Goal: Use online tool/utility: Use online tool/utility

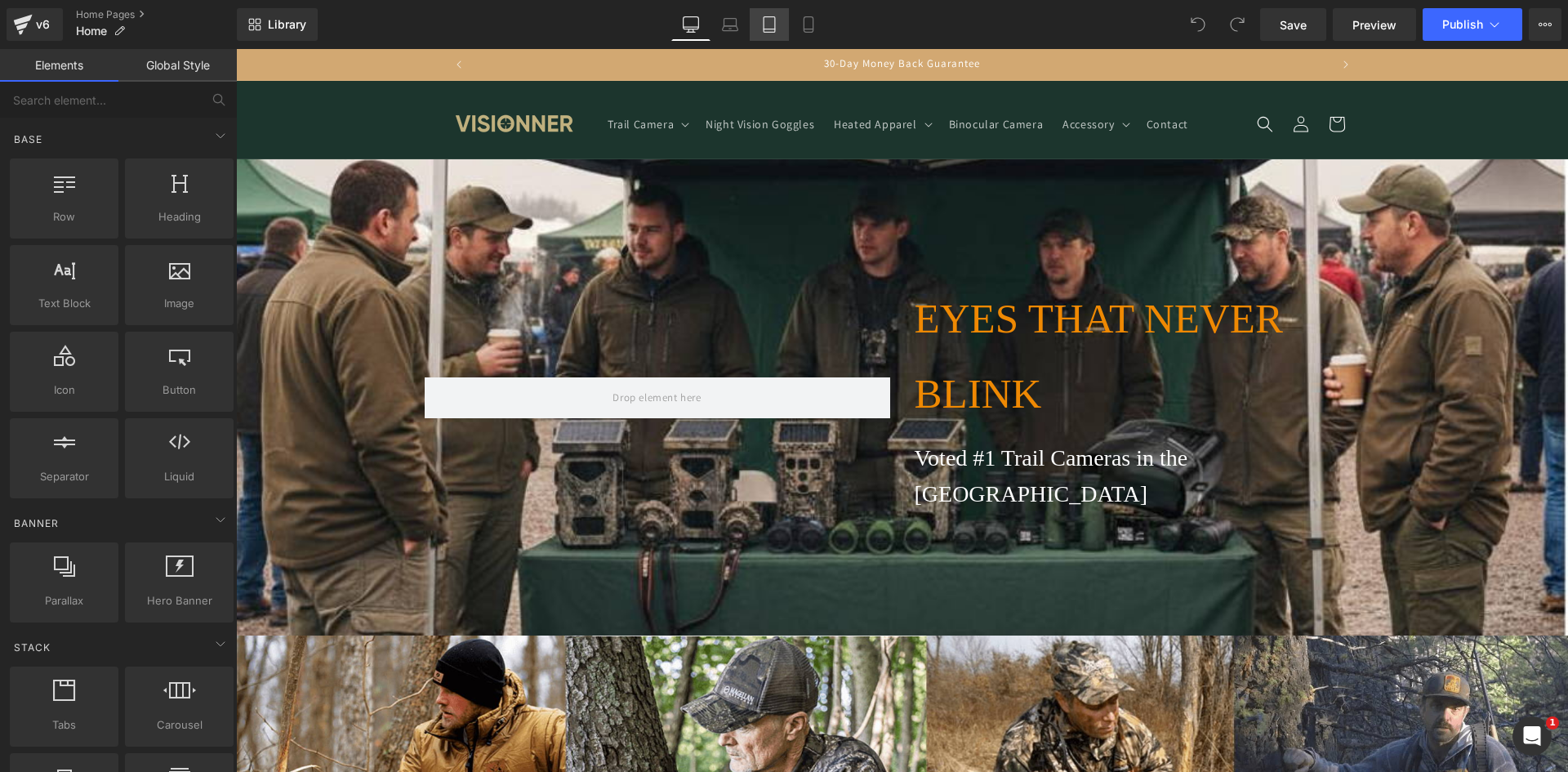
click at [764, 24] on icon at bounding box center [769, 24] width 11 height 16
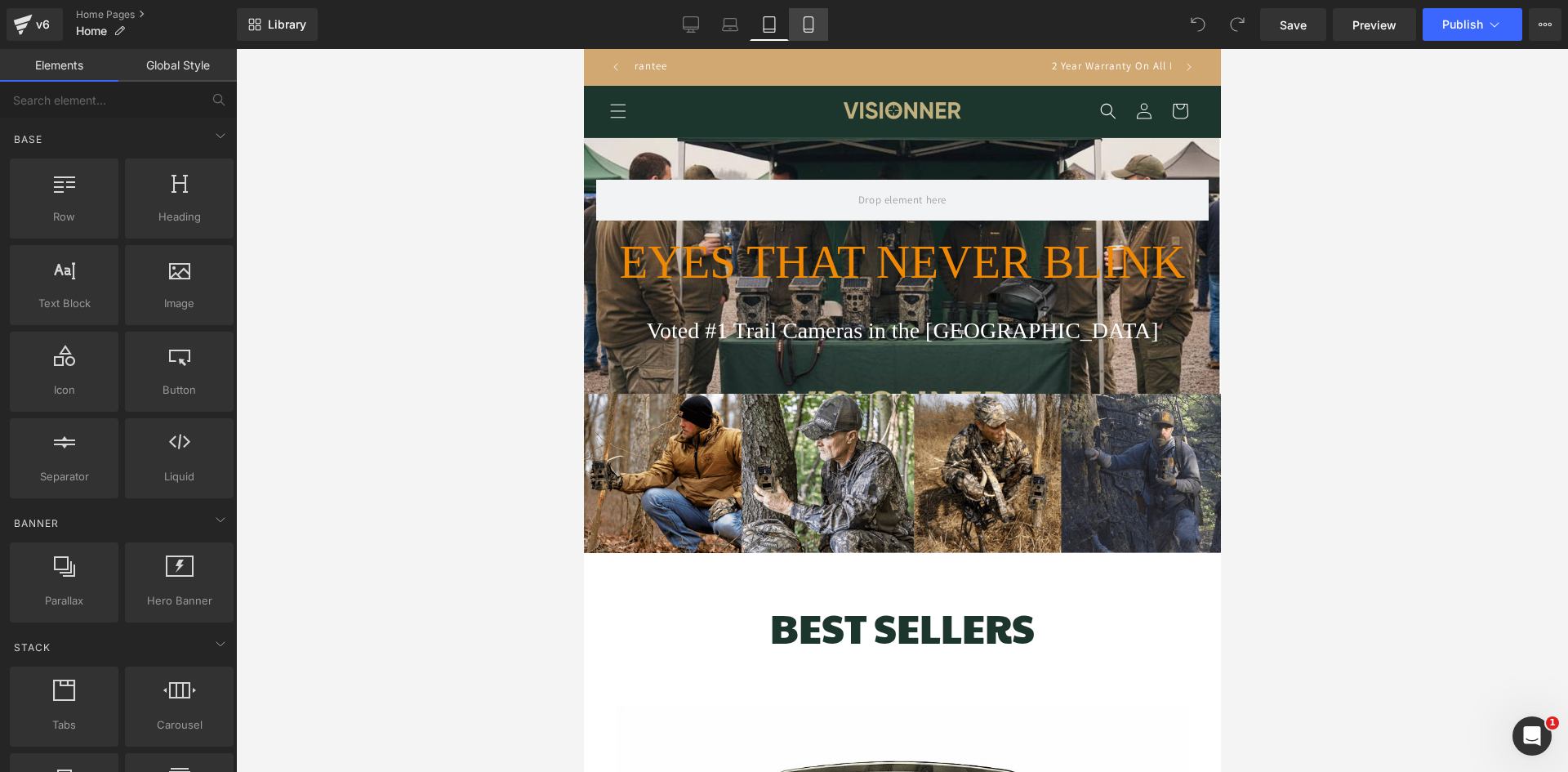
scroll to position [0, 538]
click at [809, 28] on icon at bounding box center [807, 23] width 16 height 16
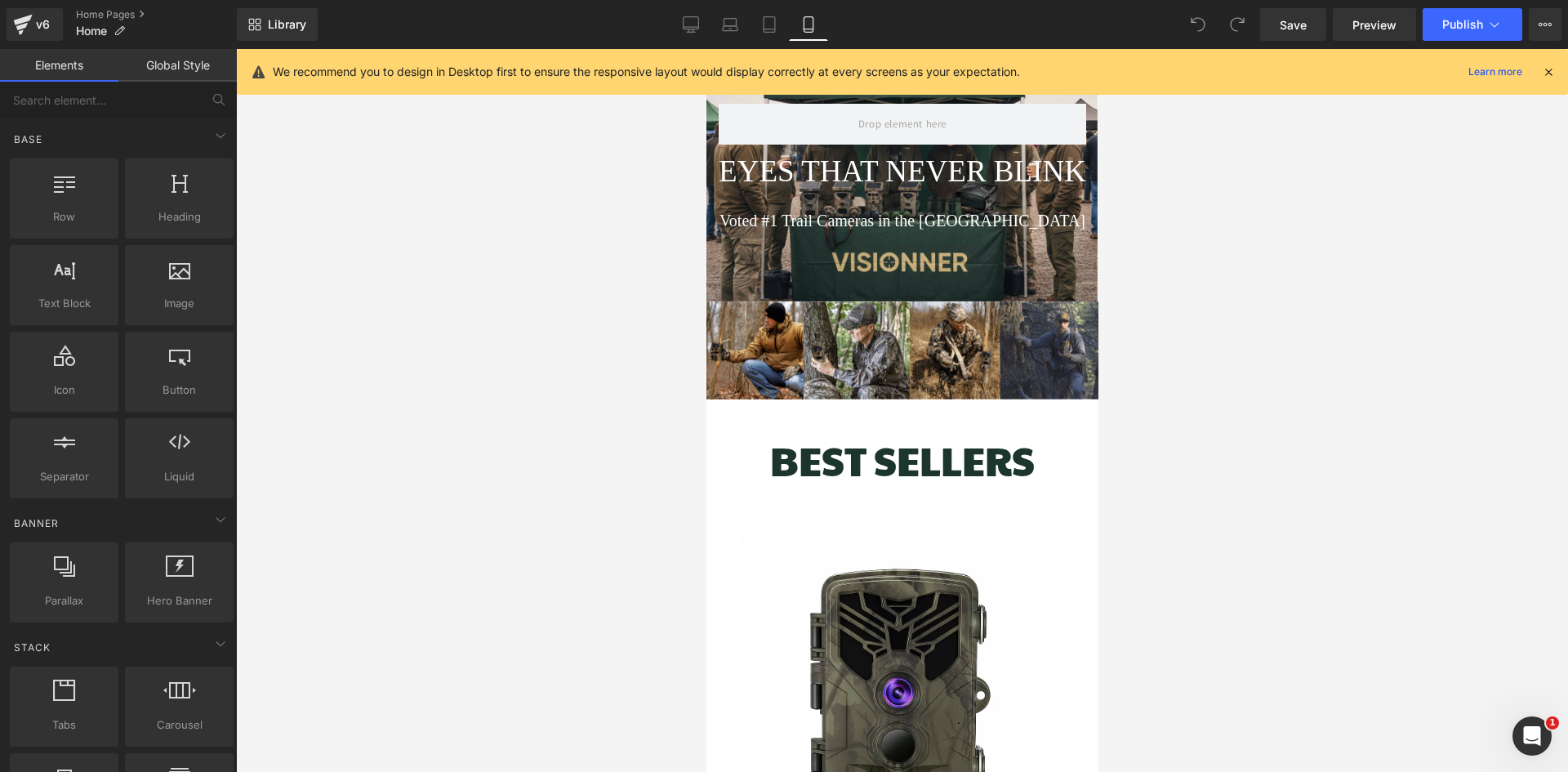
scroll to position [0, 0]
drag, startPoint x: 1324, startPoint y: 172, endPoint x: 1317, endPoint y: 161, distance: 13.0
click at [1323, 170] on div at bounding box center [902, 410] width 1332 height 723
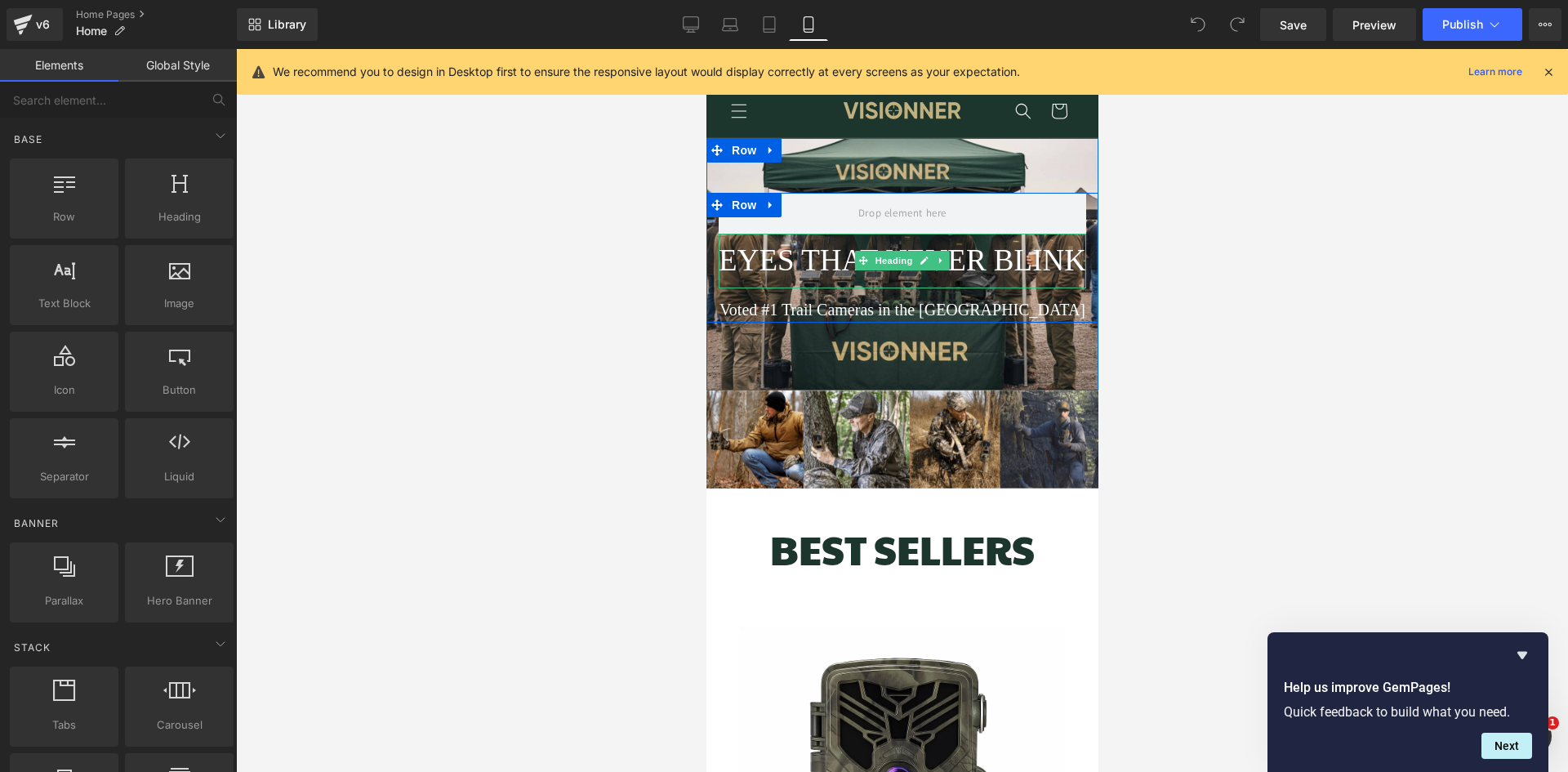
click at [1034, 260] on span "EYES THAT NEVER BLINK" at bounding box center [902, 260] width 368 height 34
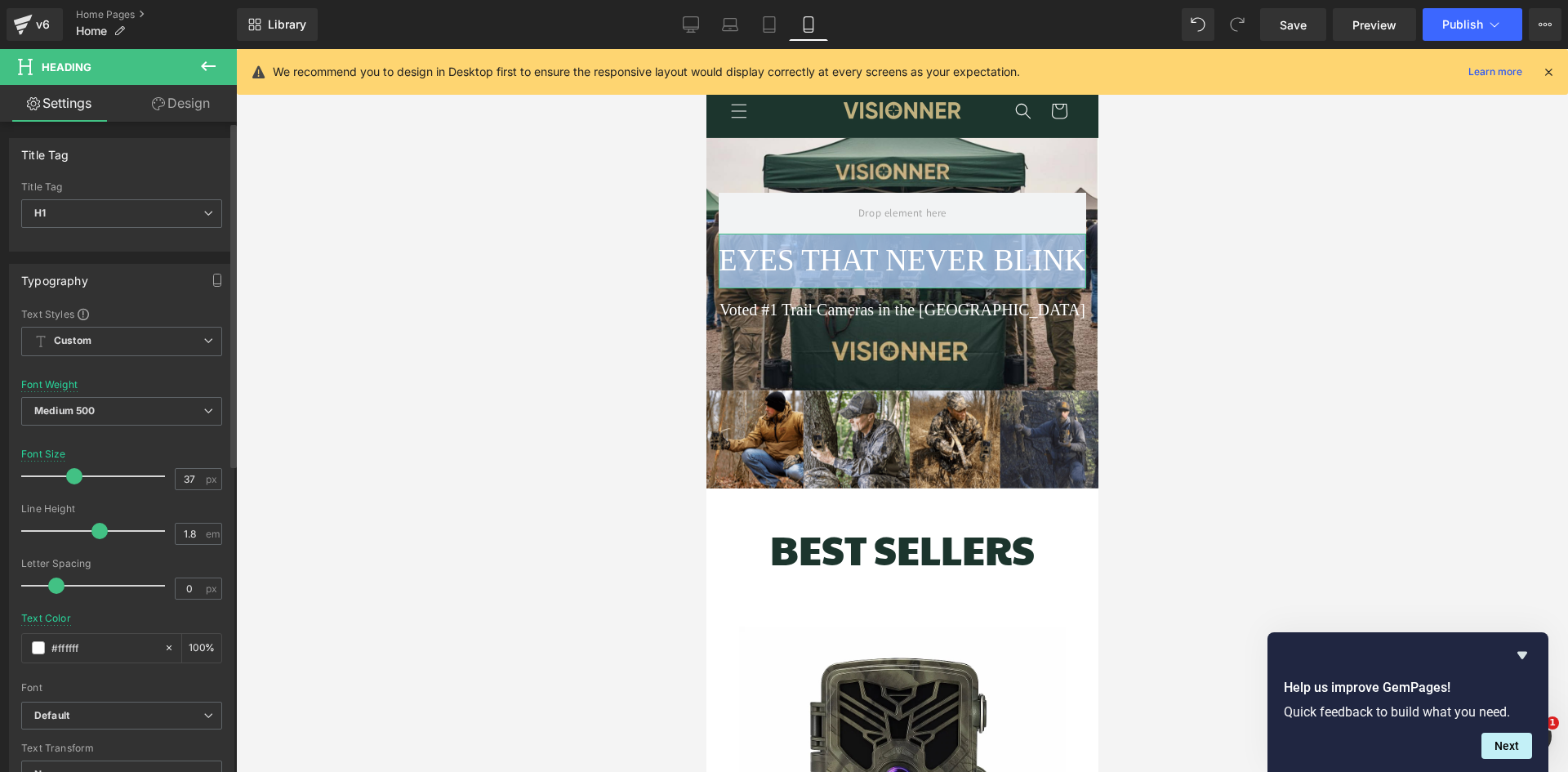
scroll to position [0, 293]
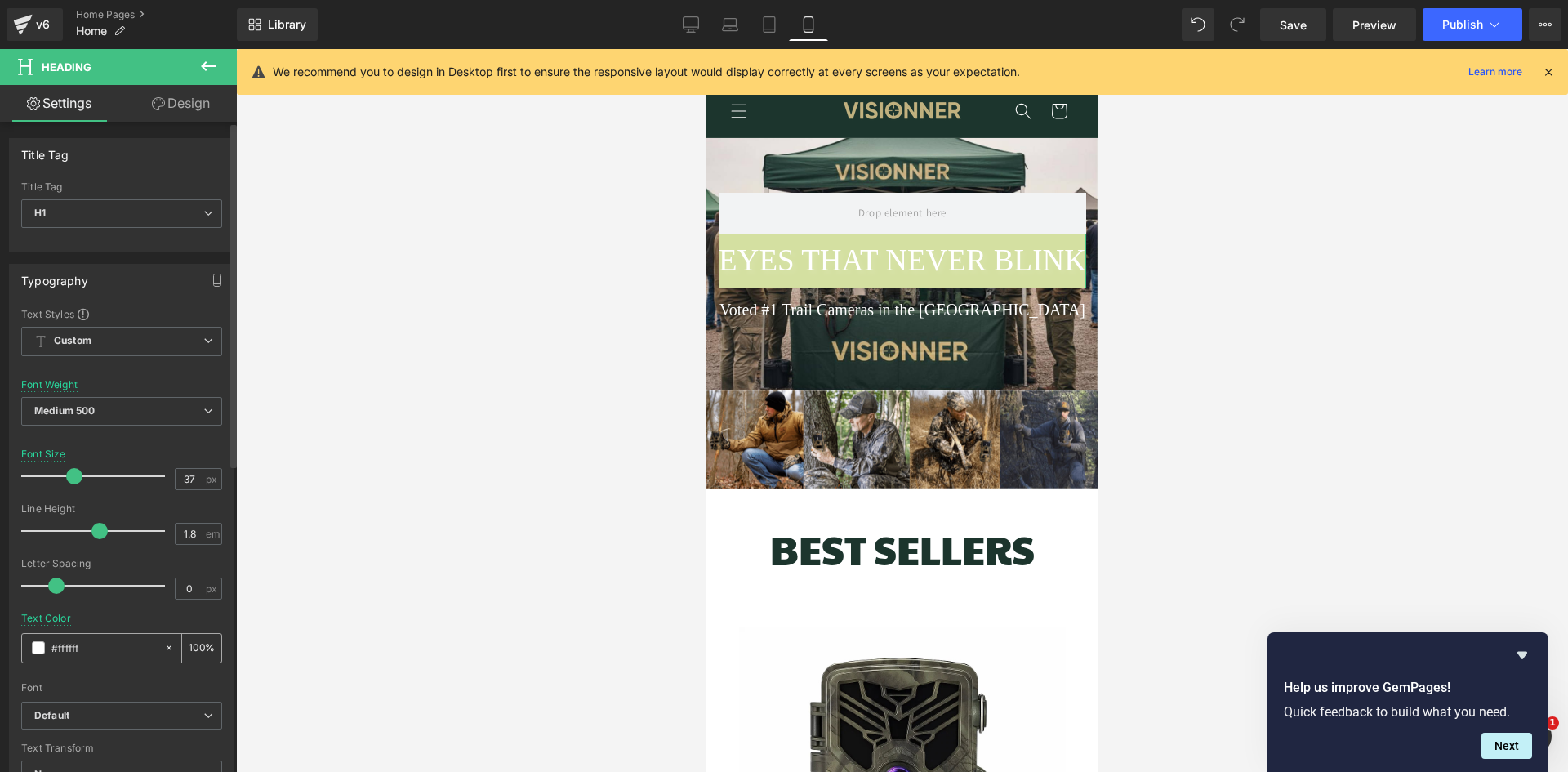
click at [40, 648] on span at bounding box center [38, 648] width 13 height 13
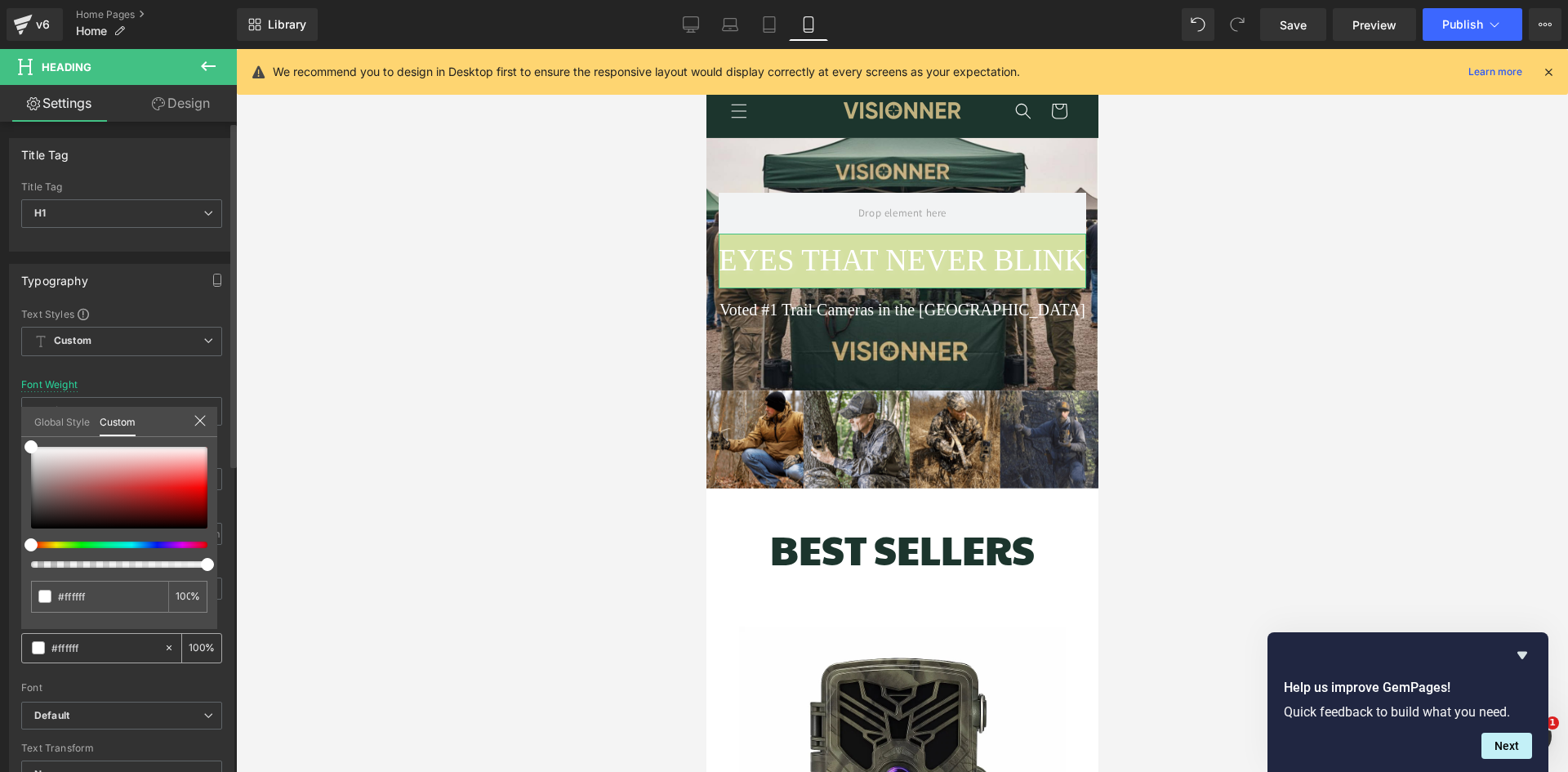
scroll to position [0, 586]
type input "#b78a8a"
type input "#b28484"
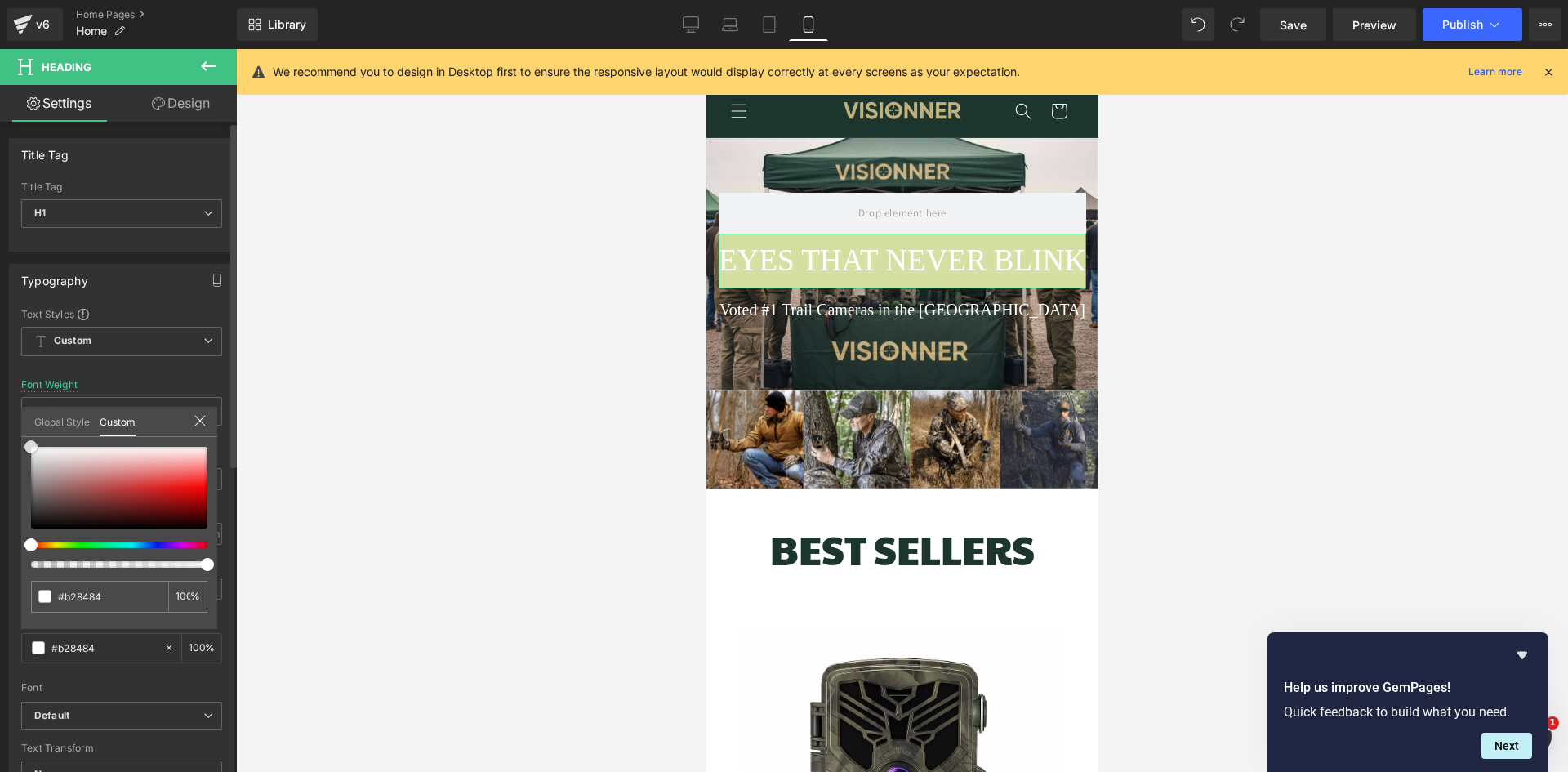
type input "#a97979"
type input "#9d6c6c"
type input "#865f5f"
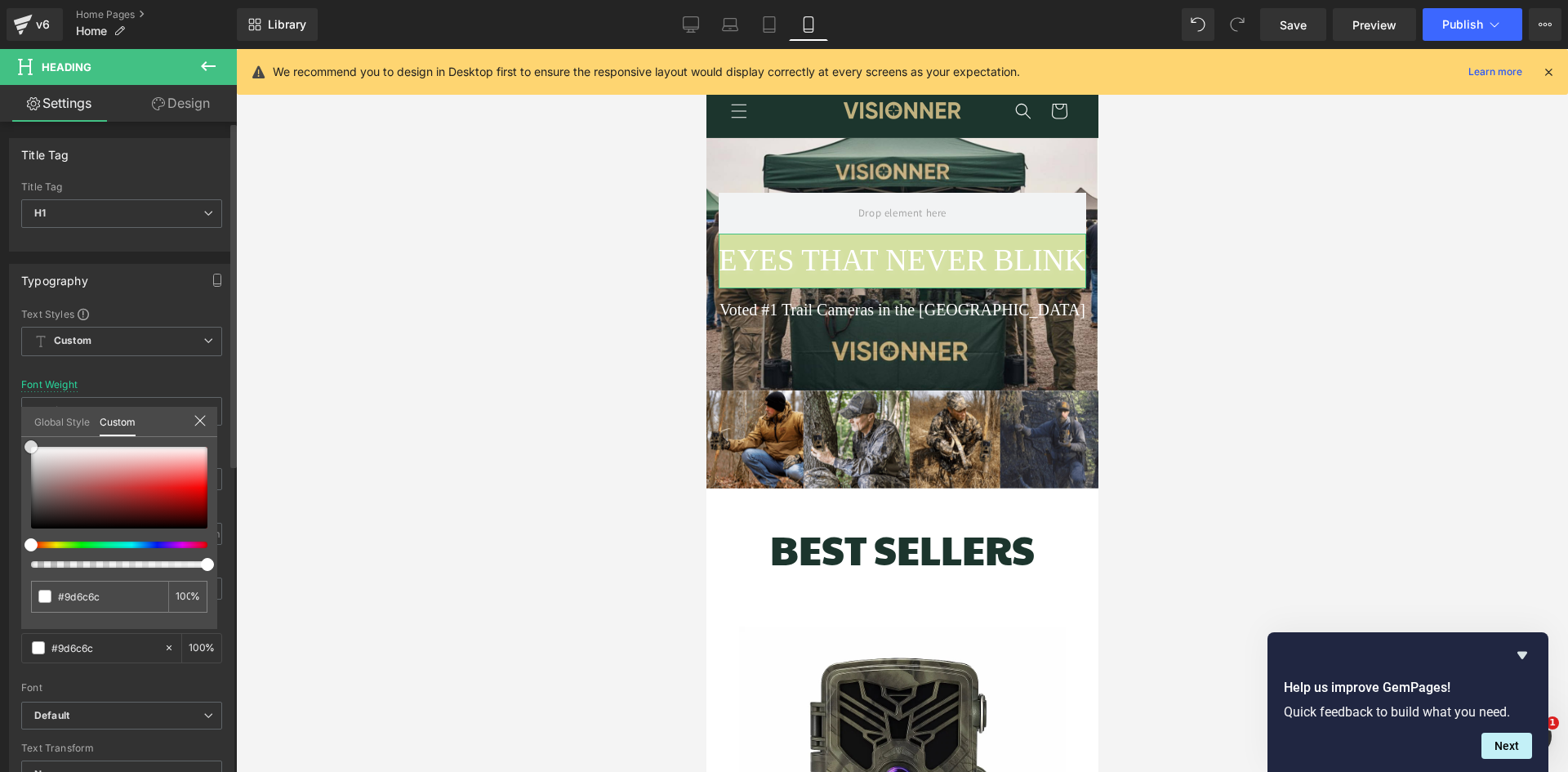
type input "#865f5f"
type input "#725454"
type input "#644d4d"
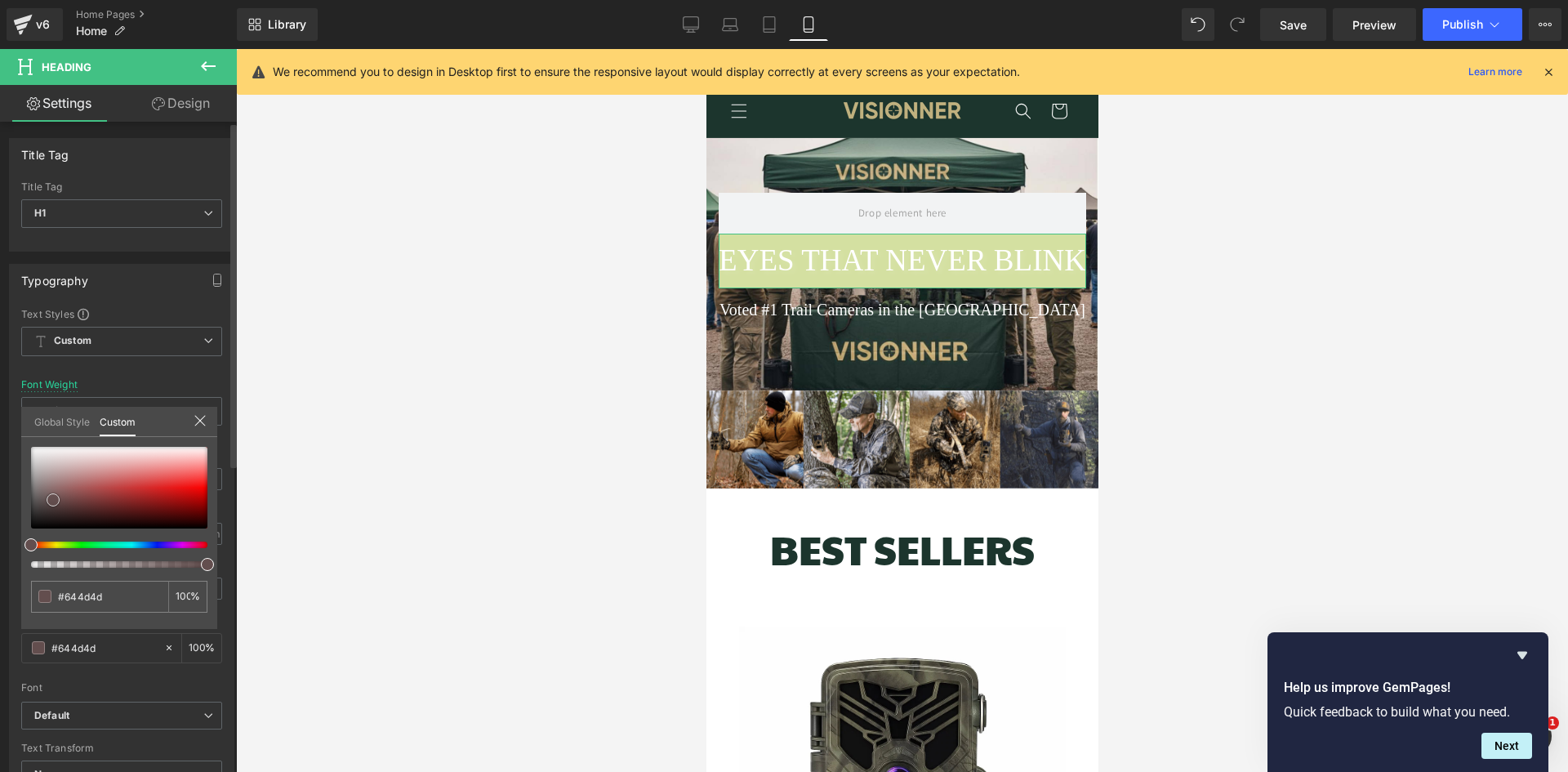
type input "#5e4a4a"
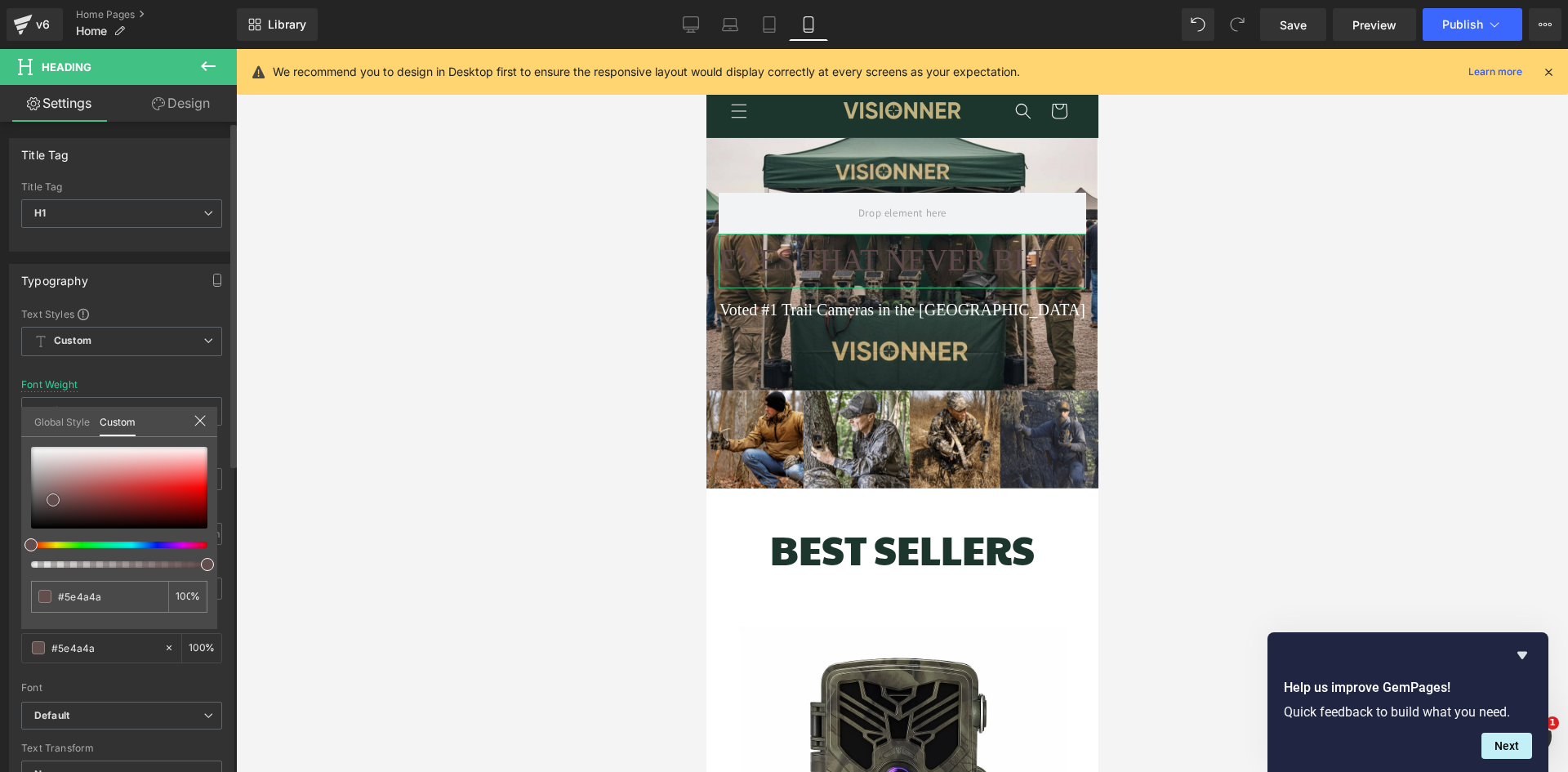
type input "#574646"
type input "#544444"
type input "#4d4040"
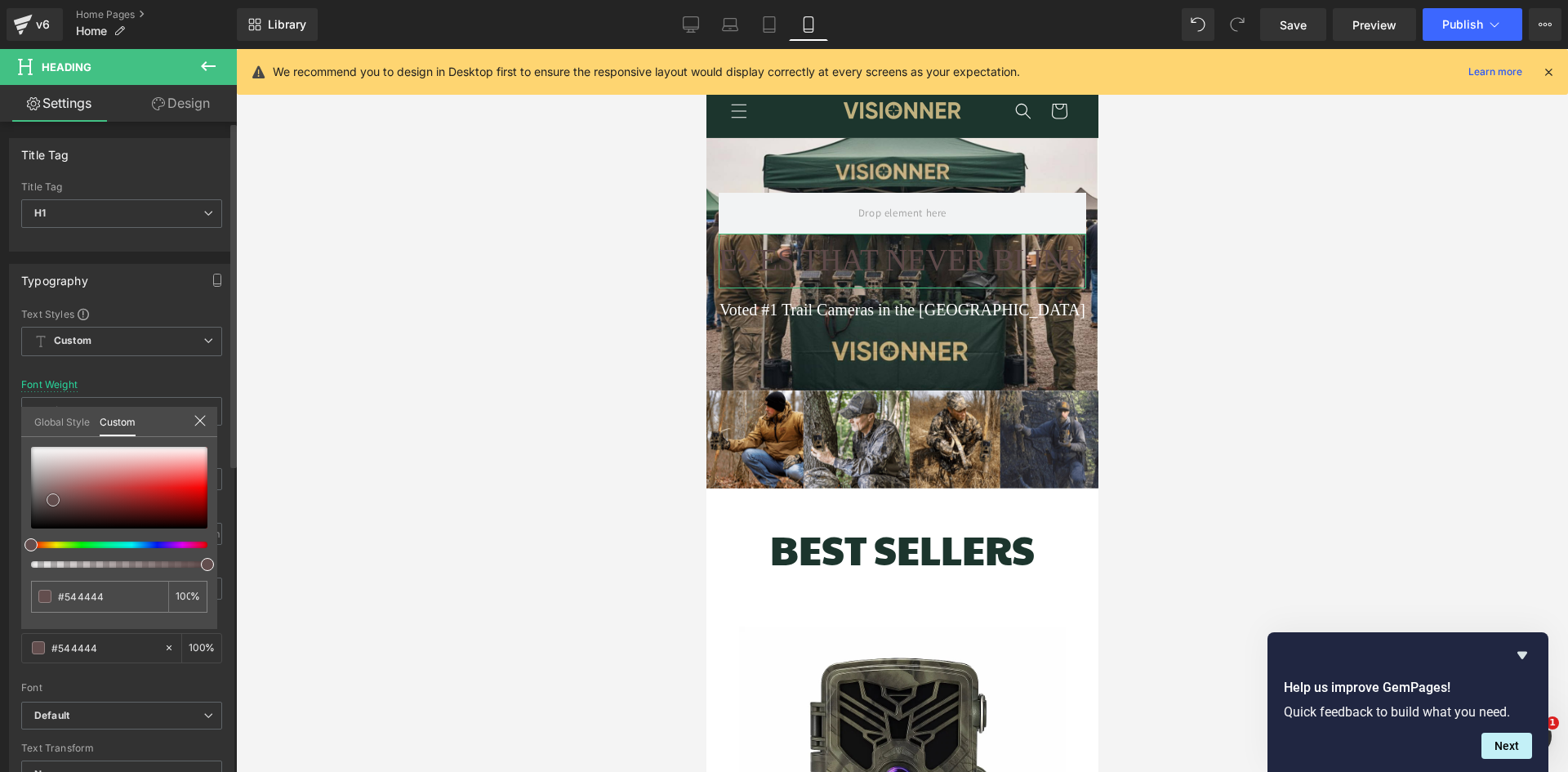
type input "#4d4040"
type input "#473c3c"
type input "#443b3b"
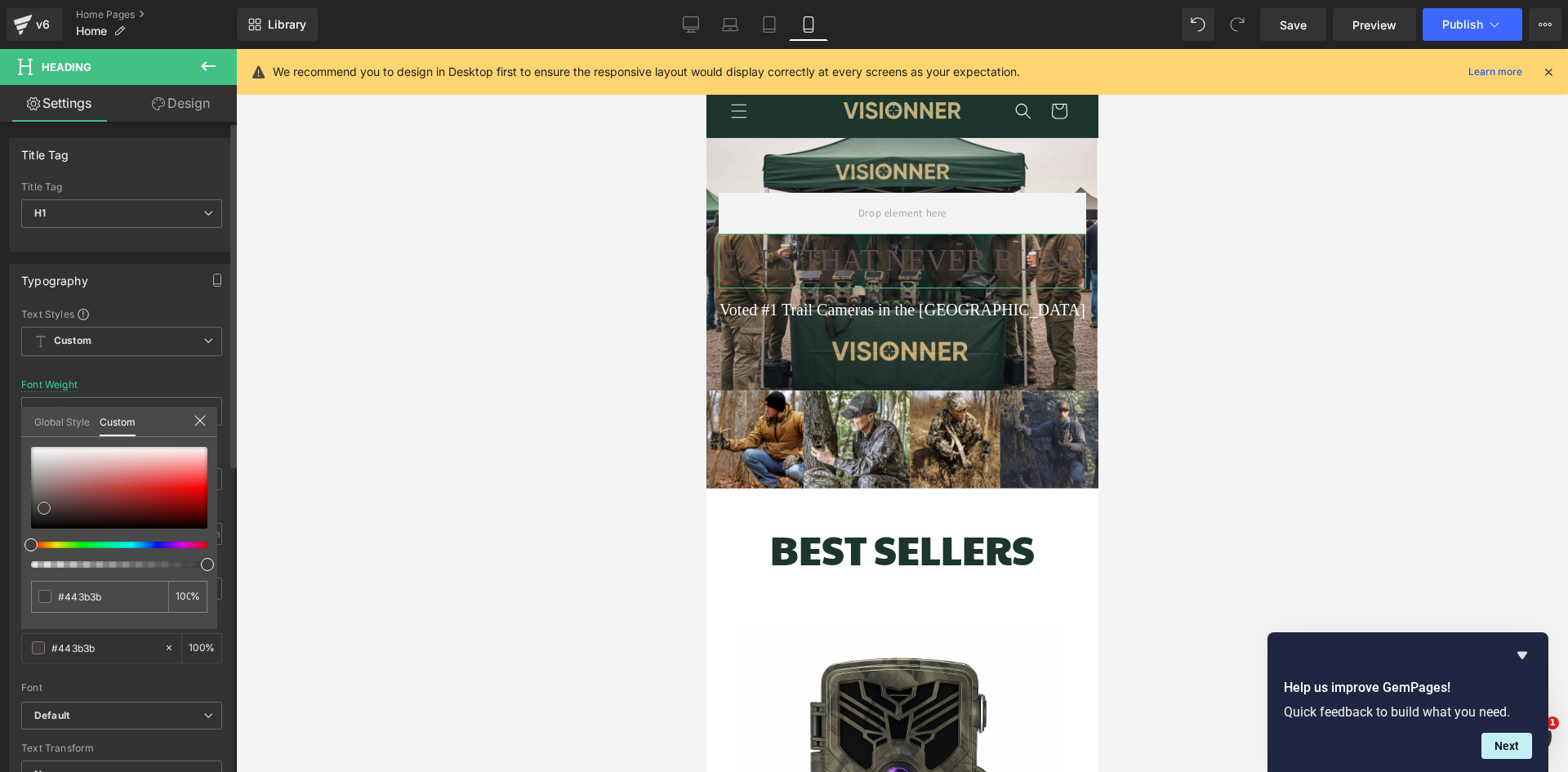
type input "#3e3636"
type input "#3b3434"
type input "#362f2f"
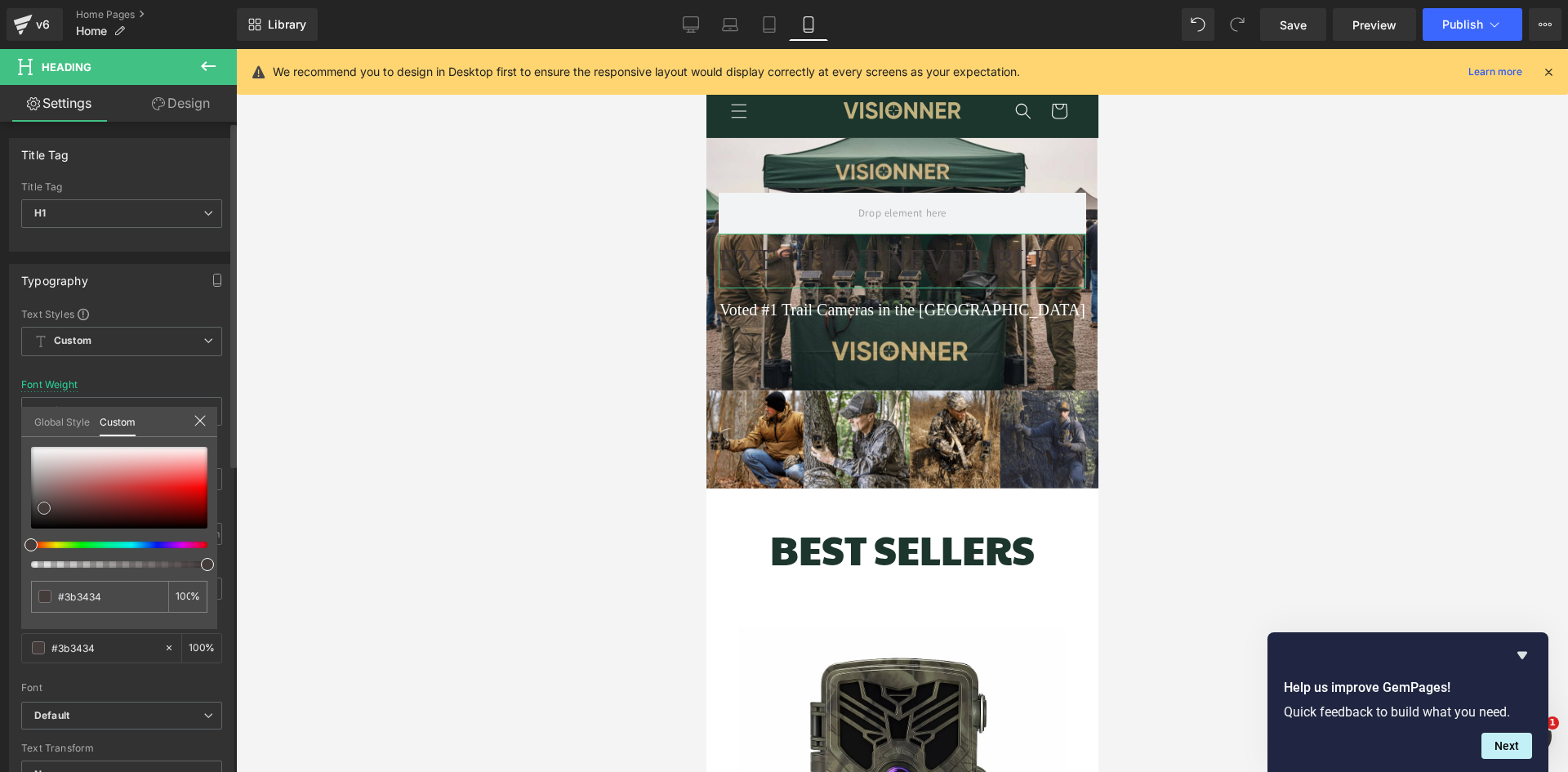
type input "#362f2f"
type input "#322e2e"
type input "#2f2c2c"
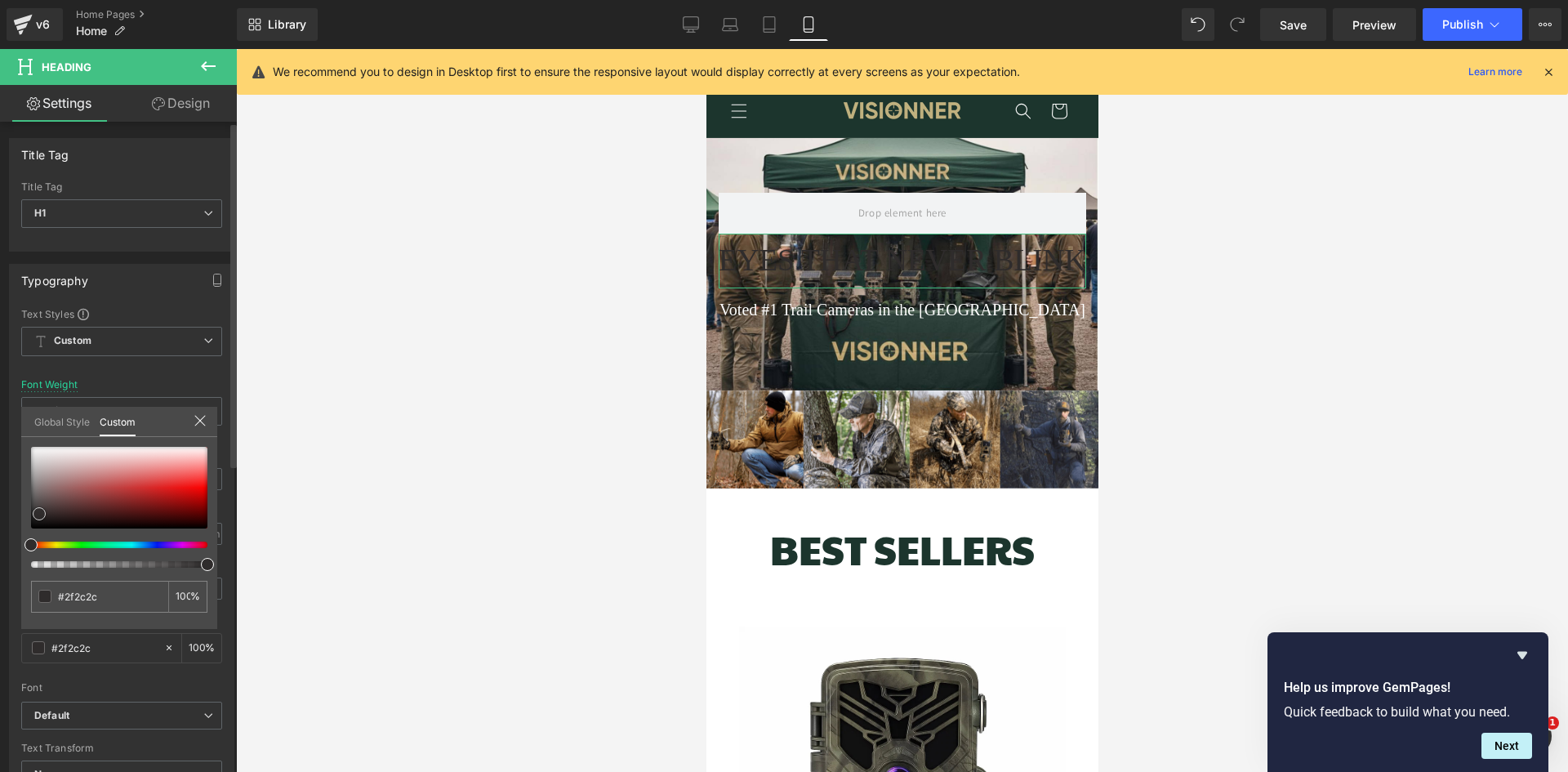
type input "#2c2a2a"
type input "#272424"
type input "#222020"
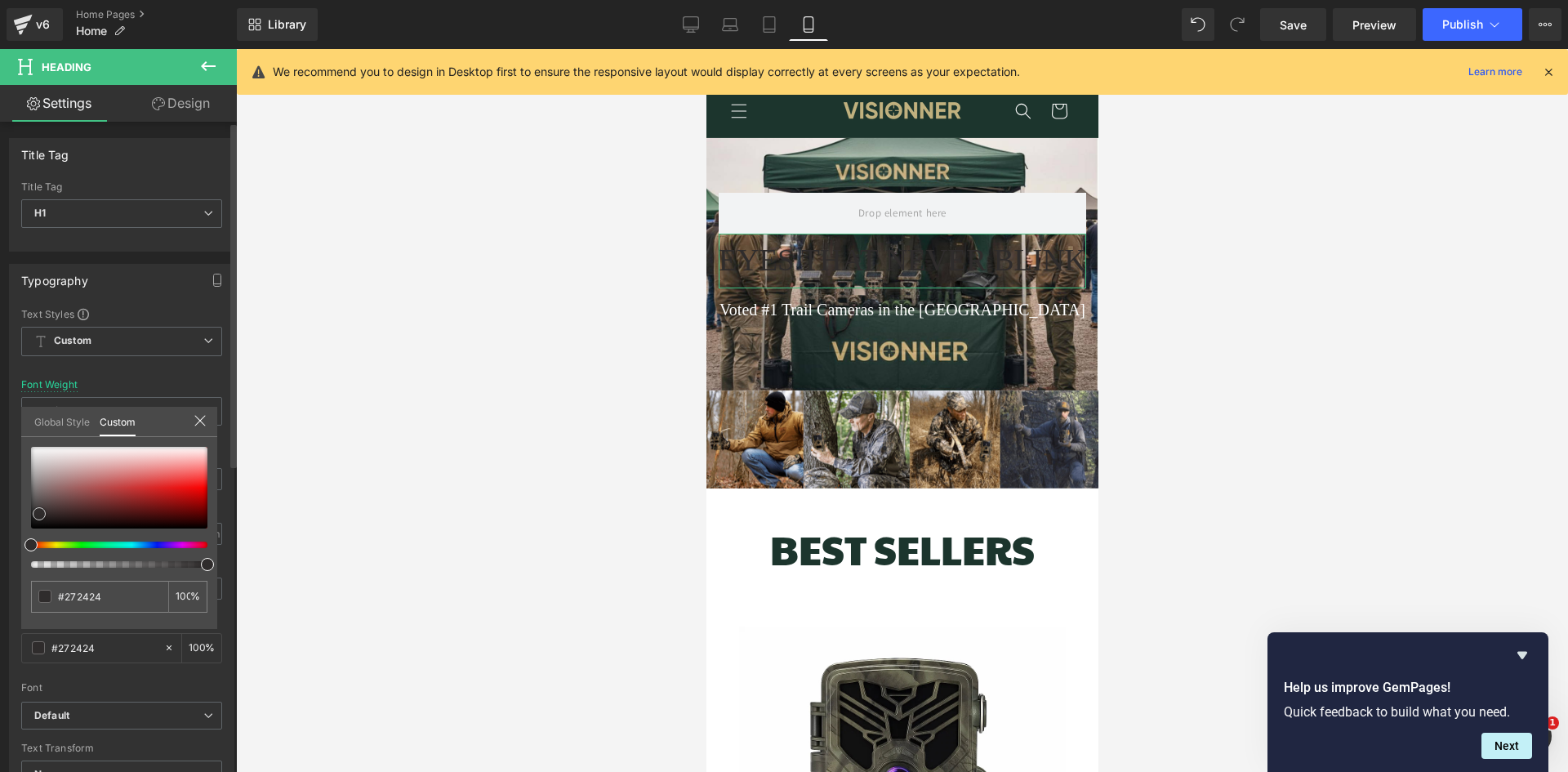
type input "#222020"
type input "#1c1b1b"
type input "#161616"
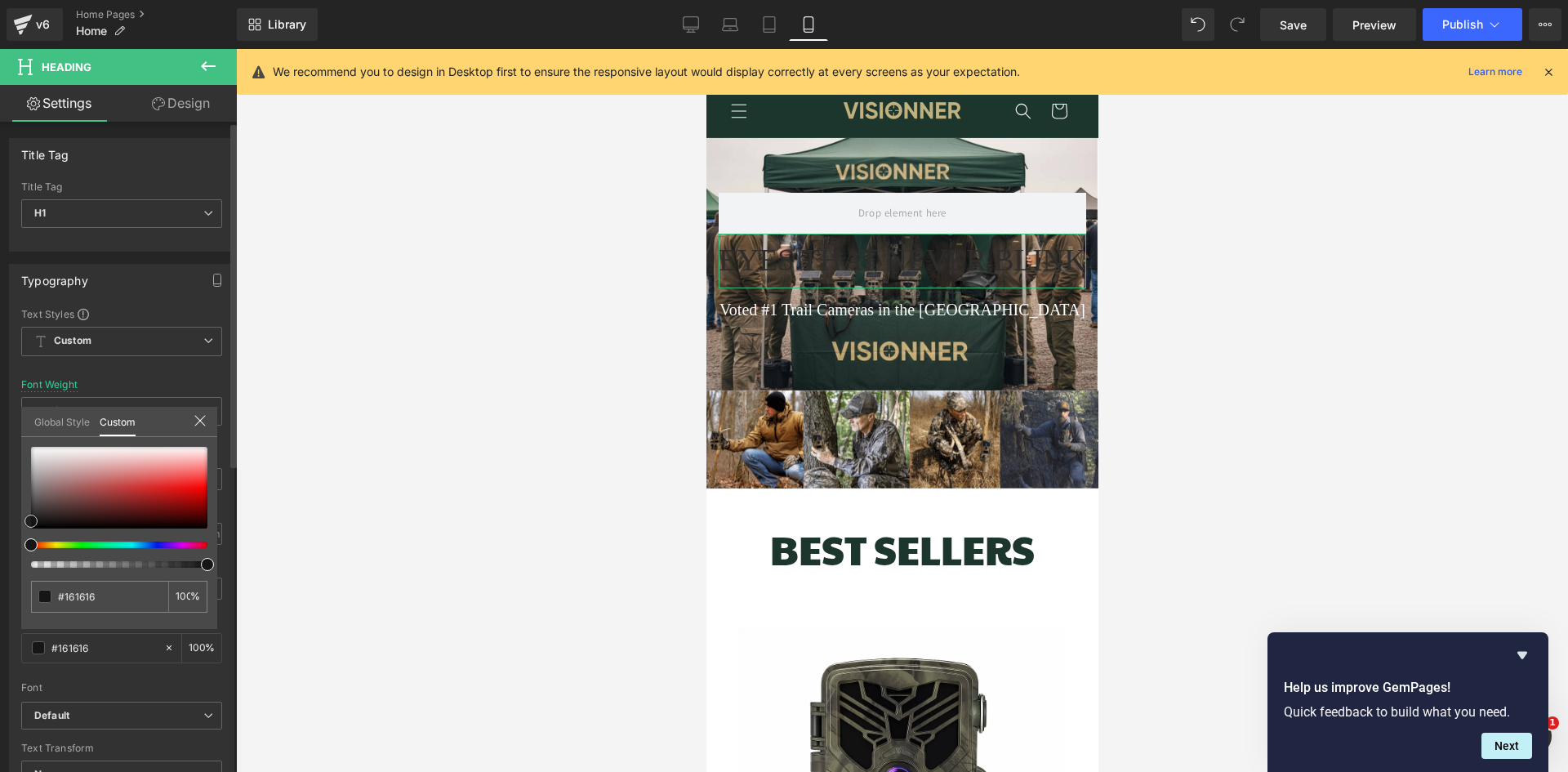
type input "#141414"
type input "#0f0f0f"
type input "#0c0c0c"
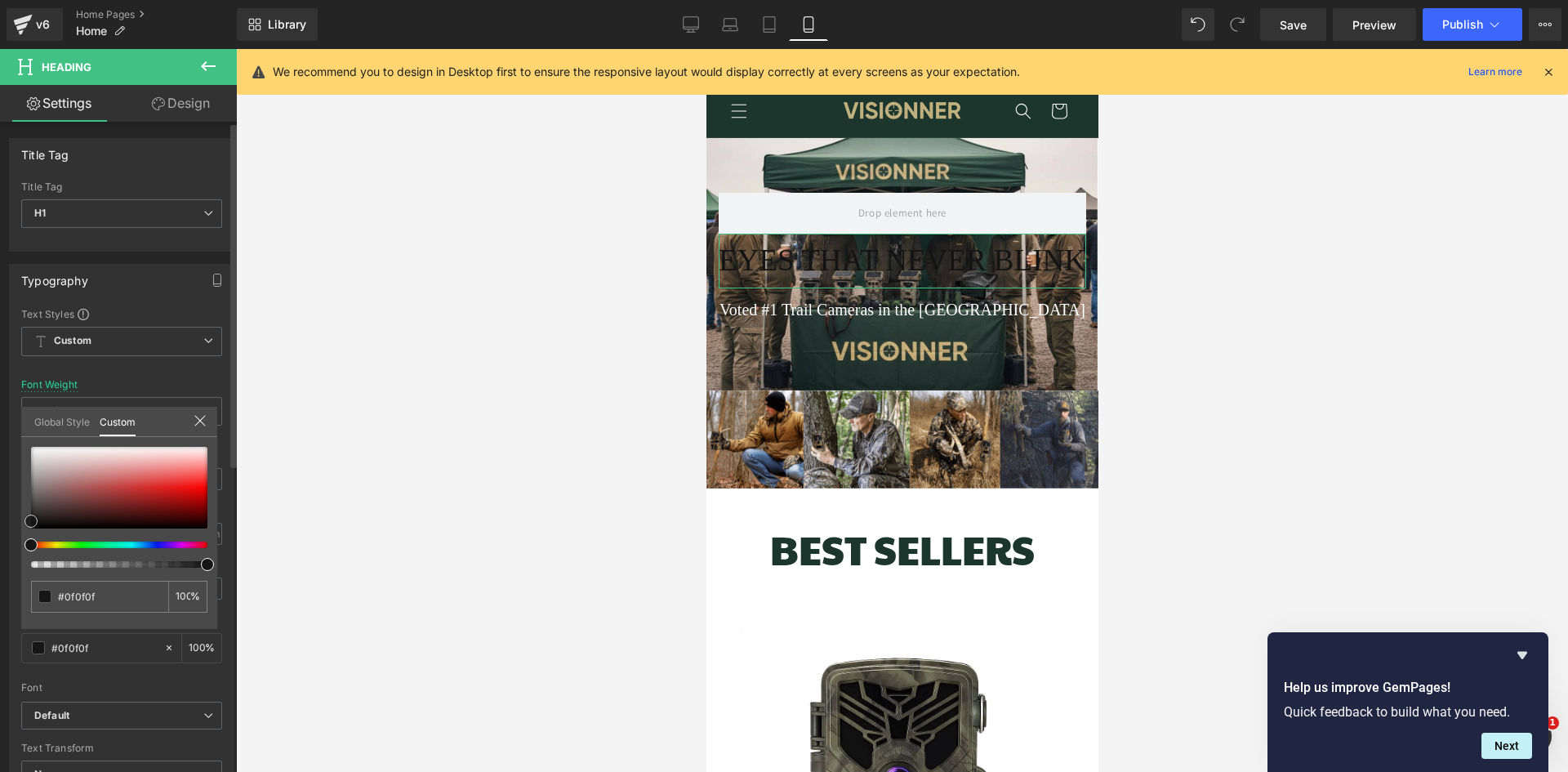
type input "#0c0c0c"
type input "#050505"
type input "#000000"
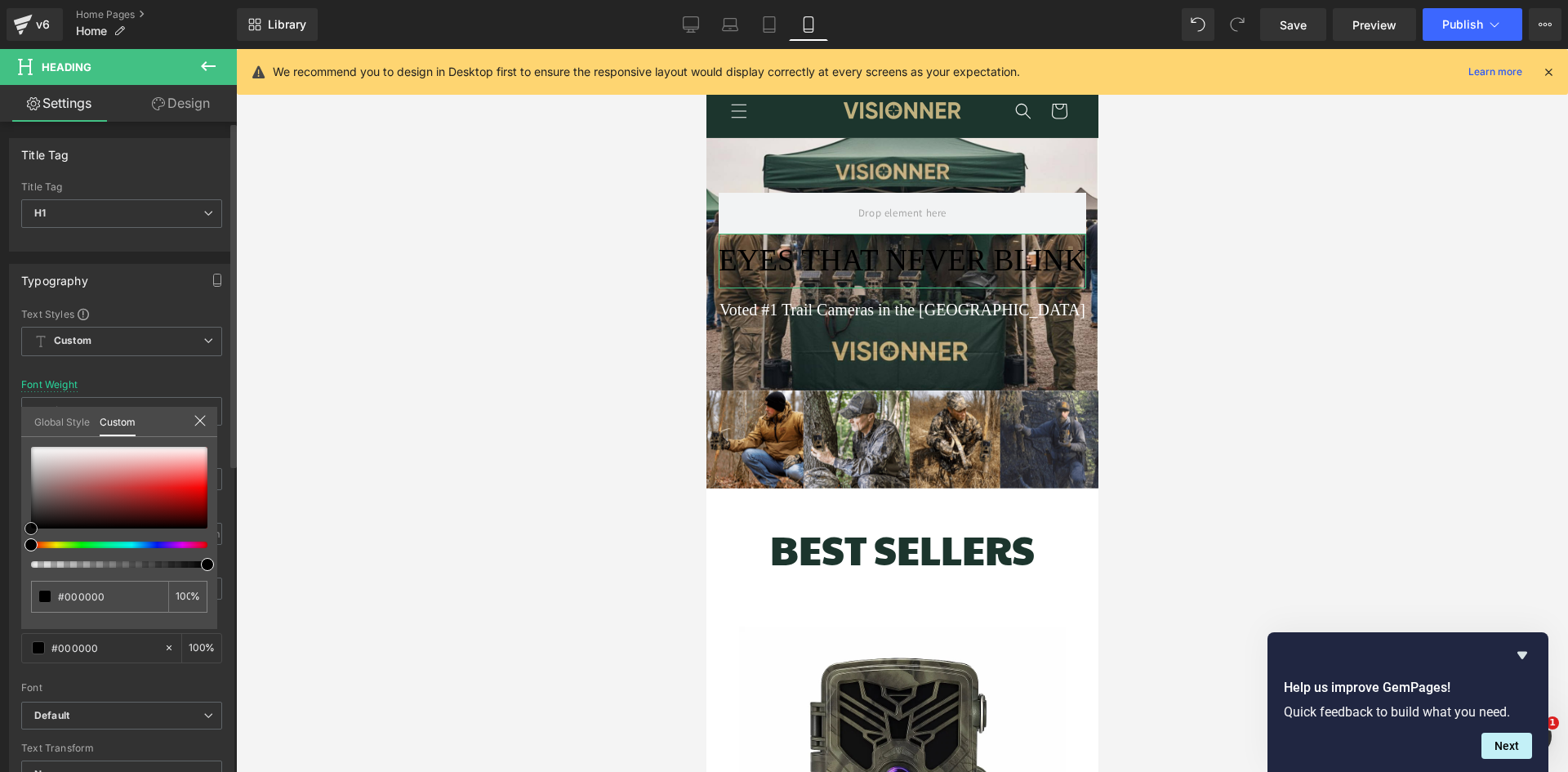
scroll to position [0, 0]
drag, startPoint x: 71, startPoint y: 479, endPoint x: 0, endPoint y: 567, distance: 113.1
click at [0, 567] on div "Typography Text Styles Custom Custom Setup Global Style Custom Setup Global Sty…" at bounding box center [122, 531] width 245 height 561
click at [401, 446] on div at bounding box center [902, 410] width 1332 height 723
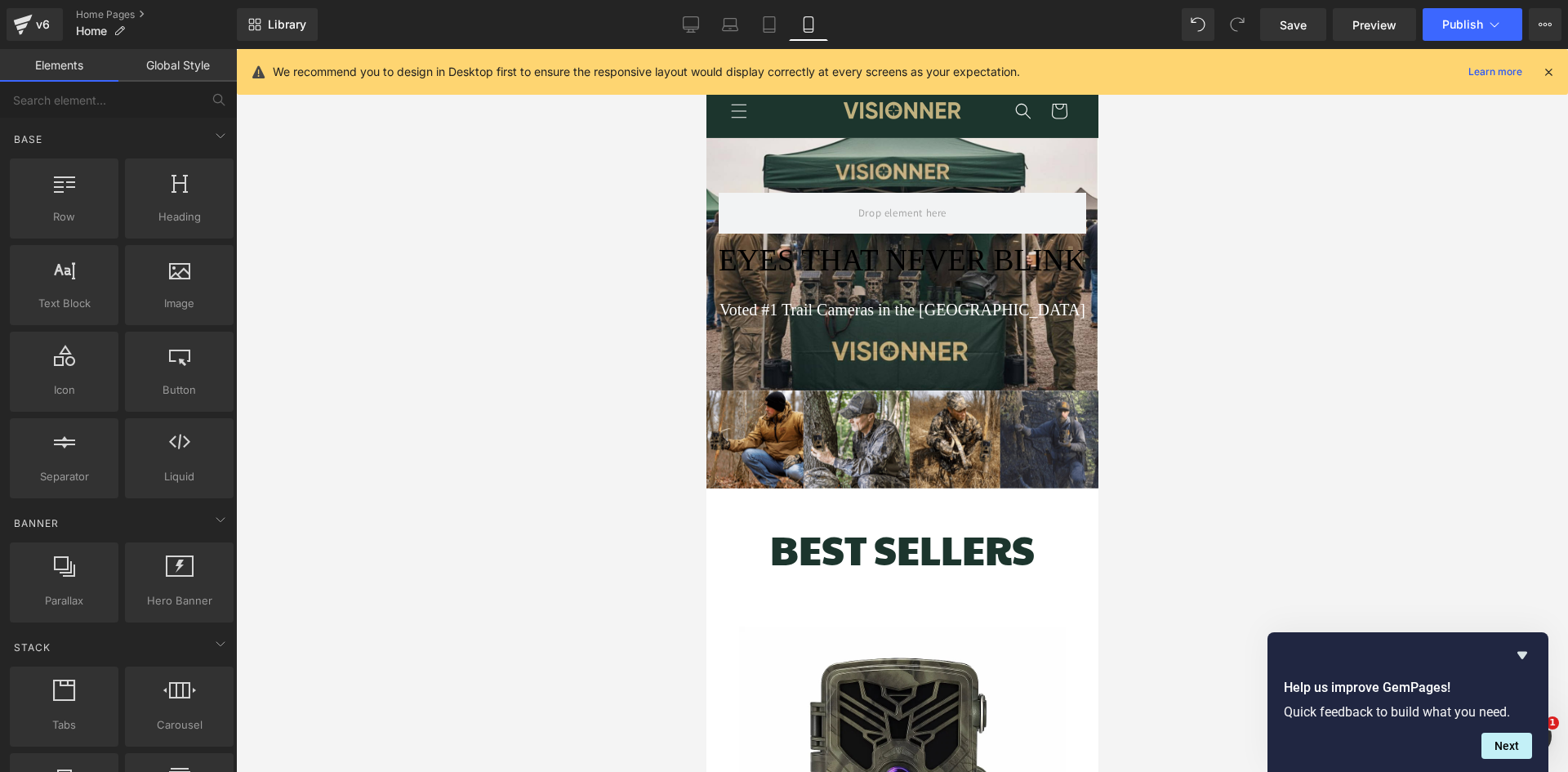
click at [439, 451] on div at bounding box center [902, 410] width 1332 height 723
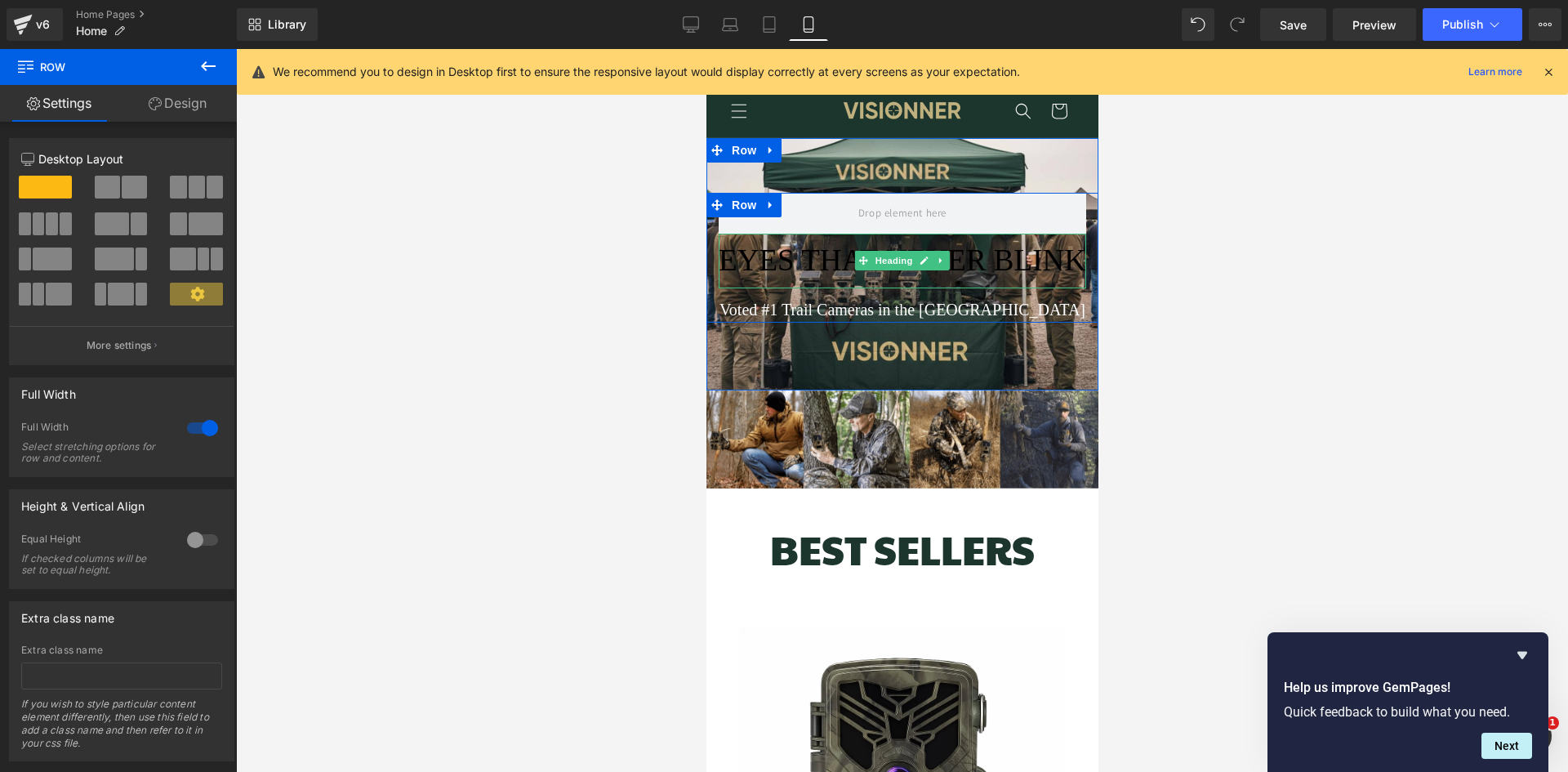
scroll to position [0, 293]
click at [806, 261] on span "EYES THAT NEVER BLINK" at bounding box center [902, 260] width 368 height 34
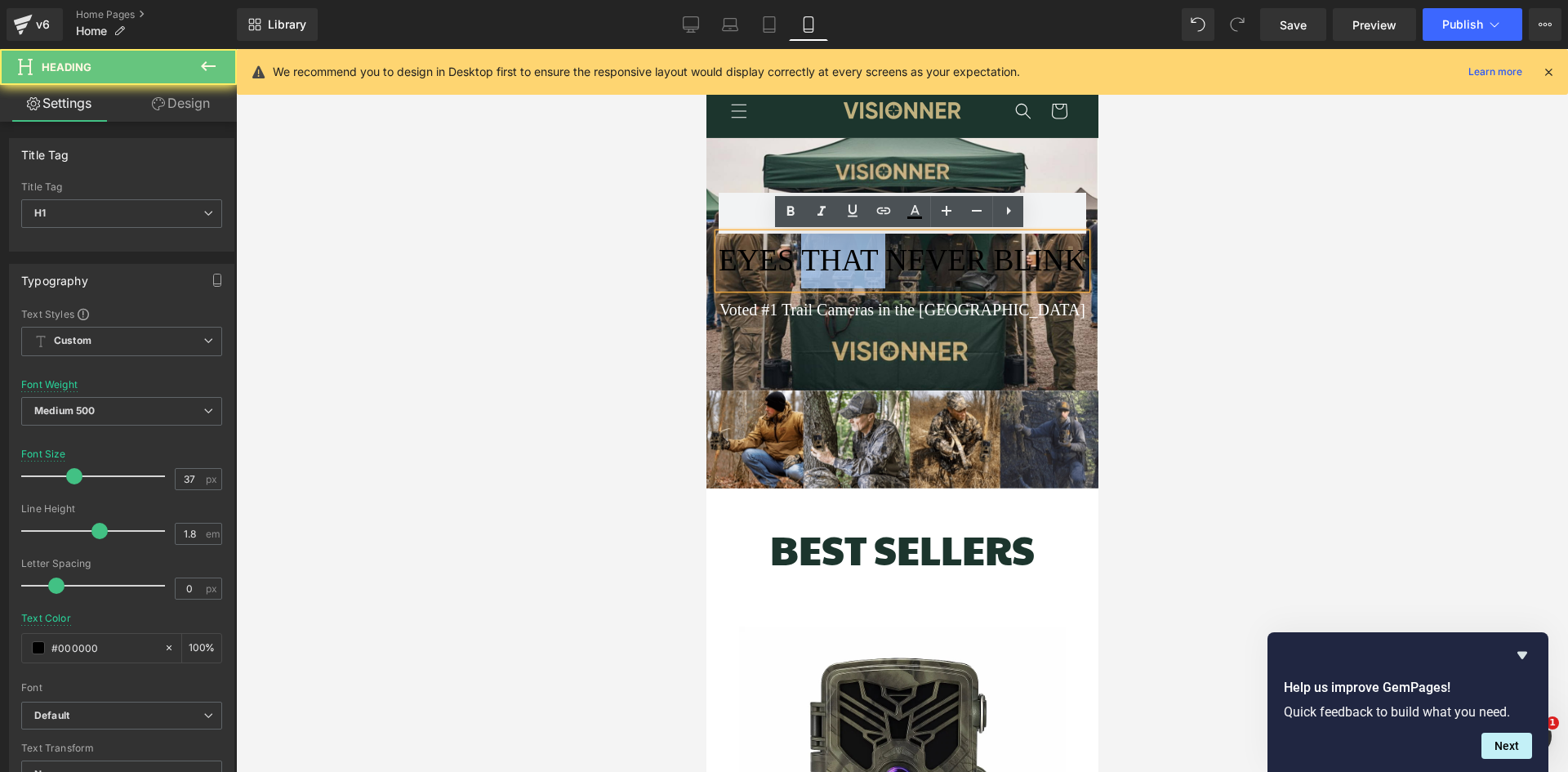
click at [806, 261] on span "EYES THAT NEVER BLINK" at bounding box center [902, 260] width 368 height 34
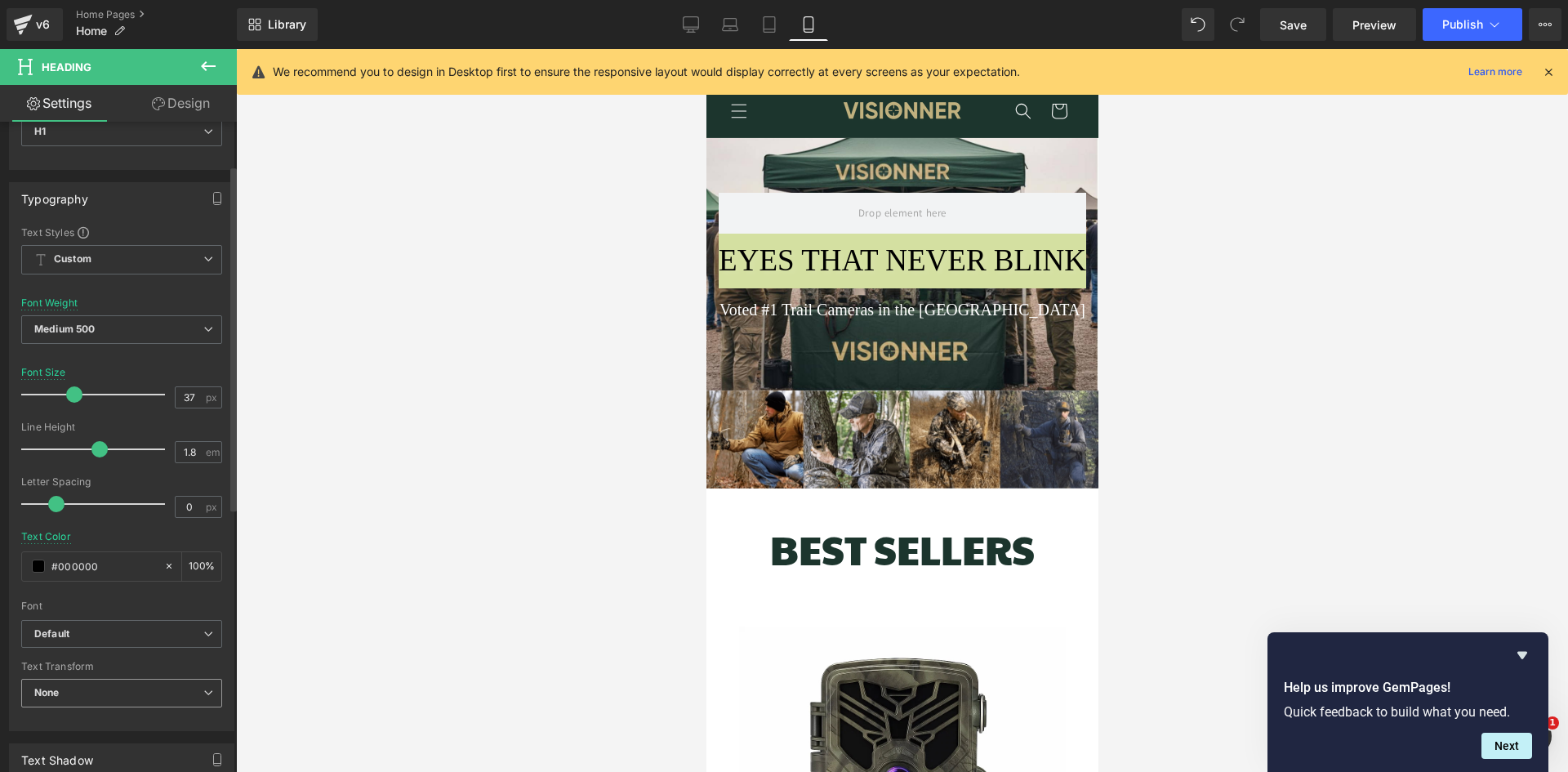
click at [118, 687] on span "None" at bounding box center [121, 693] width 201 height 29
click at [345, 514] on div at bounding box center [902, 410] width 1332 height 723
click at [38, 28] on div "v6" at bounding box center [43, 24] width 21 height 21
